Goal: Information Seeking & Learning: Learn about a topic

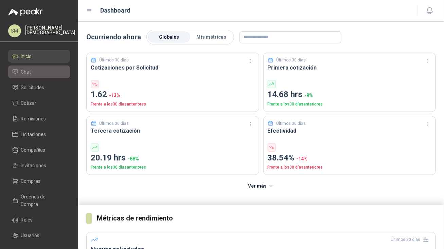
click at [39, 75] on li "Chat" at bounding box center [39, 71] width 54 height 7
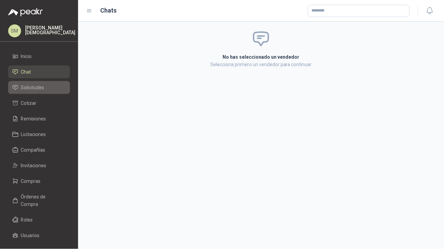
click at [45, 88] on li "Solicitudes" at bounding box center [39, 87] width 54 height 7
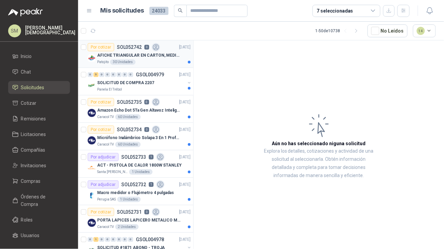
click at [120, 53] on p "AFICHE TRIANGULAR EN CARTON, MEDIDAS 30 CM X 45 CM" at bounding box center [139, 55] width 85 height 6
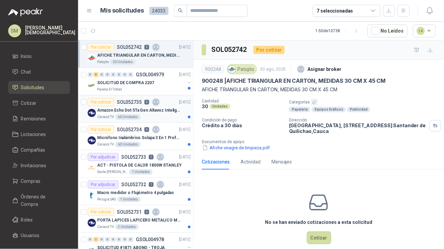
scroll to position [7, 0]
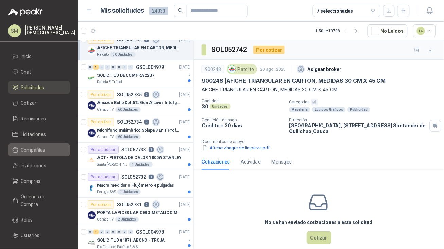
click at [29, 151] on span "Compañías" at bounding box center [33, 149] width 24 height 7
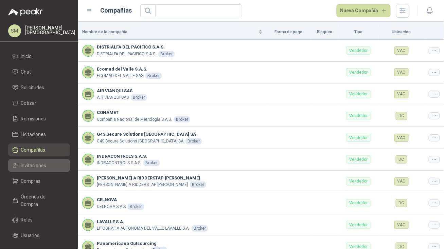
click at [35, 167] on span "Invitaciones" at bounding box center [33, 165] width 25 height 7
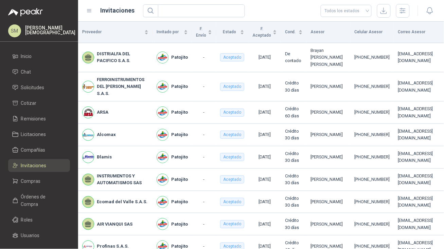
scroll to position [5, 0]
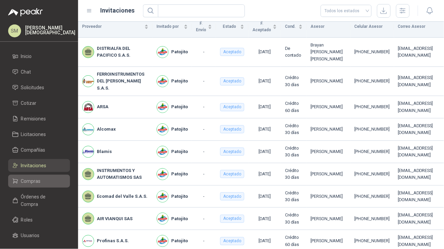
click at [36, 183] on span "Compras" at bounding box center [31, 181] width 20 height 7
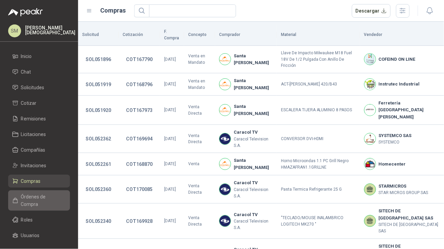
click at [40, 196] on span "Órdenes de Compra" at bounding box center [42, 200] width 42 height 15
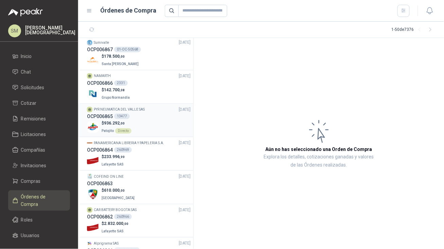
scroll to position [268, 0]
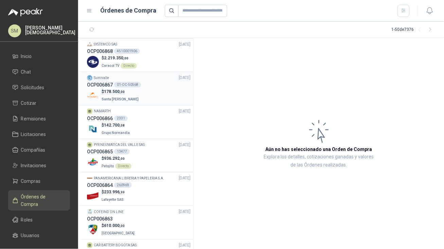
click at [143, 95] on div "$ 178.500 ,00 Santa Anita Napoles" at bounding box center [139, 96] width 104 height 14
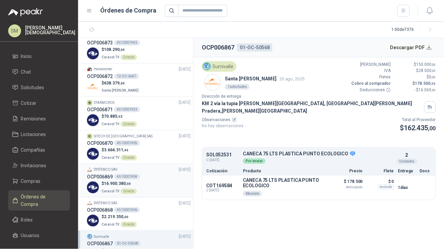
scroll to position [77, 0]
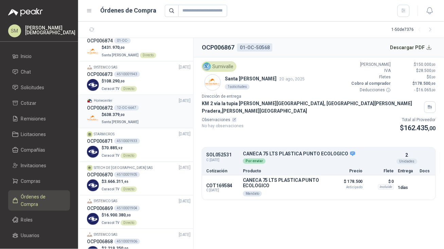
click at [142, 117] on div "$ 638.379 ,00 Santa Anita Napoles" at bounding box center [139, 119] width 104 height 14
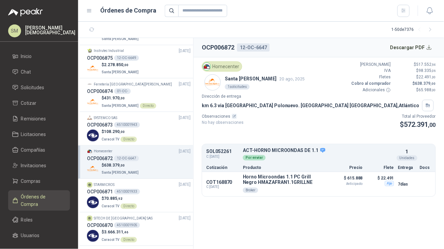
scroll to position [22, 0]
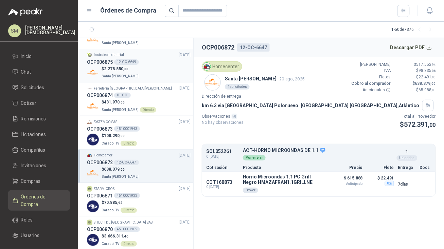
click at [145, 72] on div "$ 2.278.850 ,00 Santa Anita Napoles" at bounding box center [139, 73] width 104 height 14
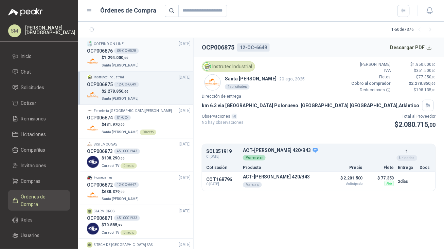
click at [136, 58] on div "$ 1.294.000 ,00 Santa Anita Napoles" at bounding box center [139, 62] width 104 height 14
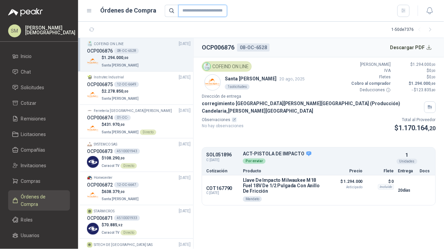
click at [202, 12] on input "text" at bounding box center [202, 11] width 49 height 12
click at [45, 87] on li "Solicitudes" at bounding box center [39, 87] width 54 height 7
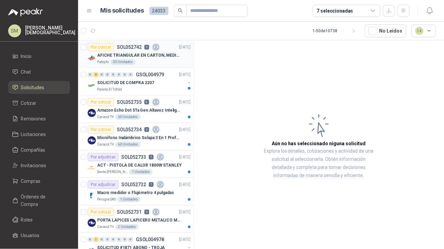
click at [169, 54] on p "AFICHE TRIANGULAR EN CARTON, MEDIDAS 30 CM X 45 CM" at bounding box center [139, 55] width 85 height 6
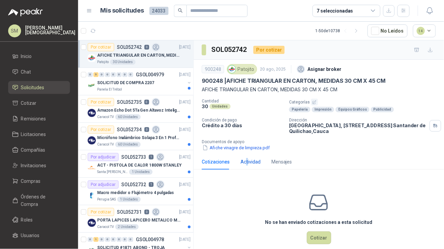
click at [246, 165] on div "Actividad" at bounding box center [250, 161] width 20 height 7
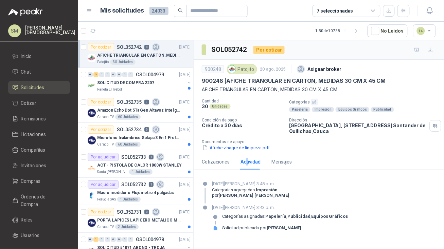
drag, startPoint x: 276, startPoint y: 230, endPoint x: 325, endPoint y: 230, distance: 49.2
click at [301, 230] on strong "Irne Alexander Trochez Moreno" at bounding box center [284, 227] width 35 height 5
click at [338, 227] on div "Solicitud publicada por Irne Alexander Trochez Moreno" at bounding box center [280, 230] width 136 height 11
click at [233, 149] on button "Afiche vinagre de limpieza.pdf" at bounding box center [236, 147] width 69 height 7
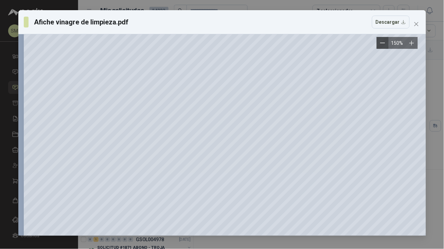
click at [383, 42] on icon "Zoom out" at bounding box center [382, 42] width 5 height 5
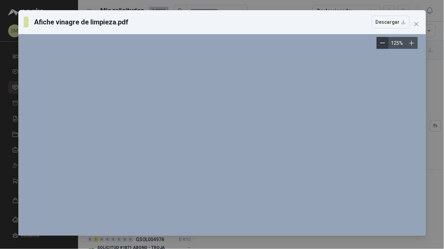
click at [384, 42] on icon "Zoom out" at bounding box center [382, 42] width 5 height 5
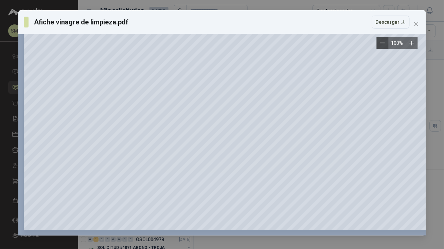
click at [382, 44] on icon "Zoom out" at bounding box center [382, 42] width 5 height 5
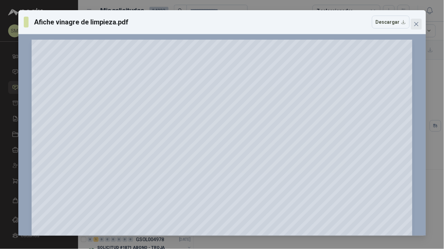
click at [415, 25] on icon "close" at bounding box center [416, 23] width 5 height 5
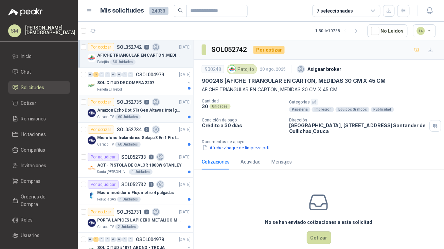
click at [161, 109] on p "Amazon Echo Dot 5Ta Gen Altavoz Inteligente Alexa Azul" at bounding box center [139, 110] width 85 height 6
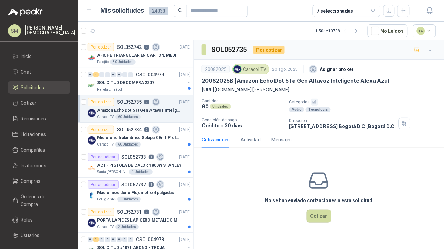
drag, startPoint x: 296, startPoint y: 96, endPoint x: 202, endPoint y: 88, distance: 94.7
click at [202, 88] on p "[URL][DOMAIN_NAME][PERSON_NAME]" at bounding box center [319, 89] width 234 height 7
copy p "[URL][DOMAIN_NAME][PERSON_NAME]"
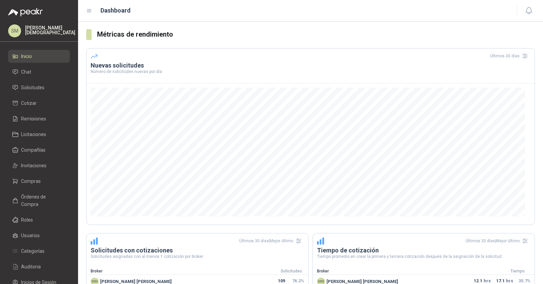
scroll to position [112, 0]
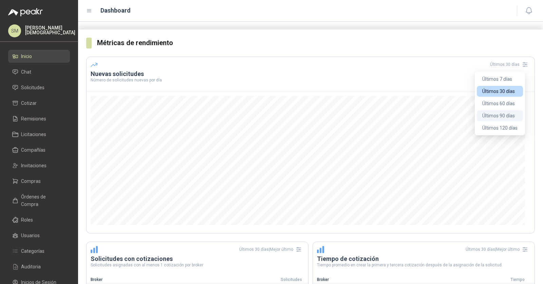
click at [507, 115] on button "Últimos 90 días" at bounding box center [500, 115] width 46 height 11
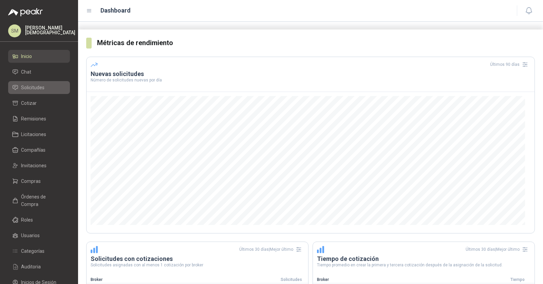
click at [39, 88] on span "Solicitudes" at bounding box center [32, 87] width 23 height 7
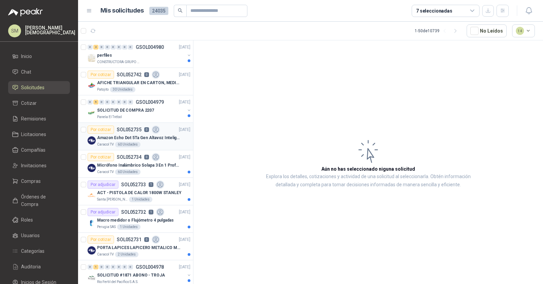
click at [165, 137] on p "Amazon Echo Dot 5Ta Gen Altavoz Inteligente Alexa Azul" at bounding box center [139, 138] width 85 height 6
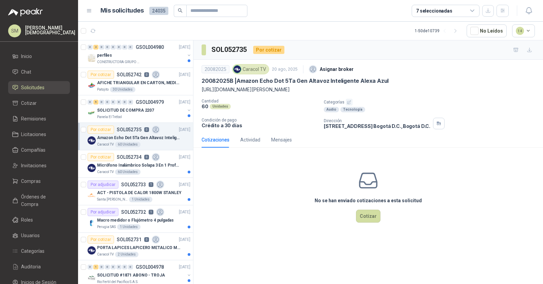
drag, startPoint x: 525, startPoint y: 135, endPoint x: 272, endPoint y: 2, distance: 286.1
click at [0, 0] on div "SM [PERSON_NAME] Inicio Chat Solicitudes Cotizar Remisiones Licitaciones Compañ…" at bounding box center [271, 142] width 543 height 284
